Goal: Task Accomplishment & Management: Use online tool/utility

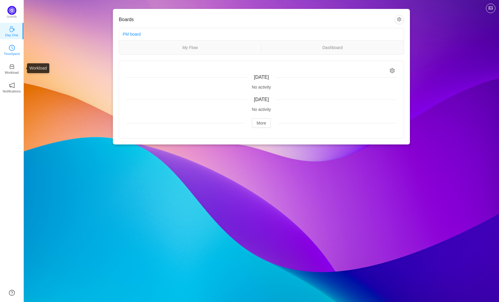
click at [7, 52] on p "TimeSpent" at bounding box center [12, 53] width 16 height 5
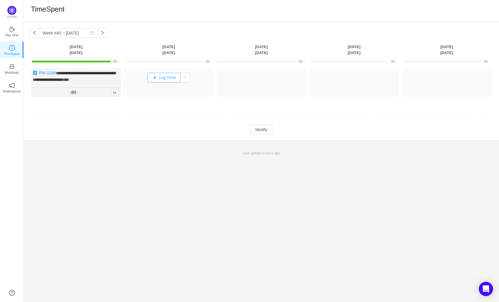
click at [170, 80] on button "Log Time" at bounding box center [164, 78] width 33 height 10
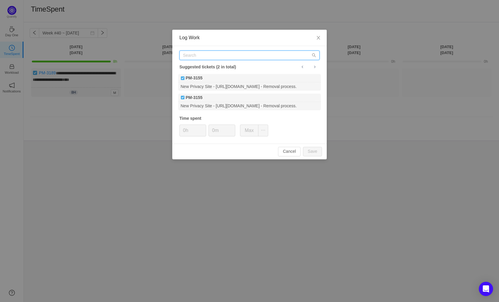
click at [206, 59] on input "text" at bounding box center [250, 56] width 140 height 10
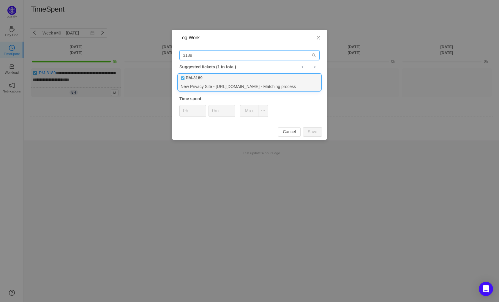
type input "3189"
click at [205, 81] on div "PM-3189" at bounding box center [249, 78] width 143 height 8
click at [311, 129] on button "Save" at bounding box center [312, 132] width 19 height 10
type input "0h"
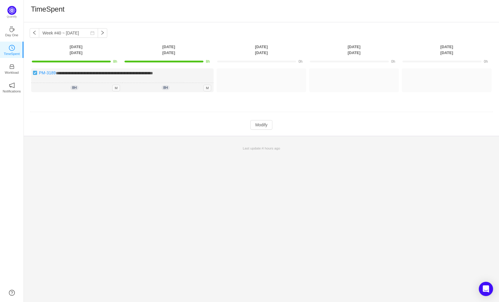
click at [133, 144] on div "Last update: 4 hours ago" at bounding box center [262, 148] width 476 height 12
